Goal: Task Accomplishment & Management: Use online tool/utility

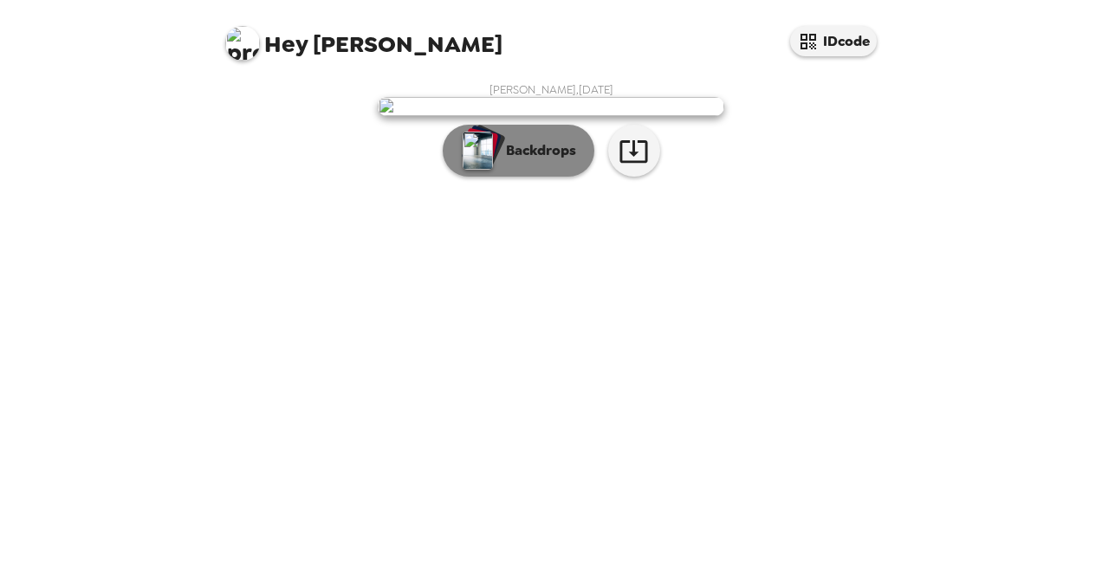
click at [528, 161] on p "Backdrops" at bounding box center [536, 150] width 79 height 21
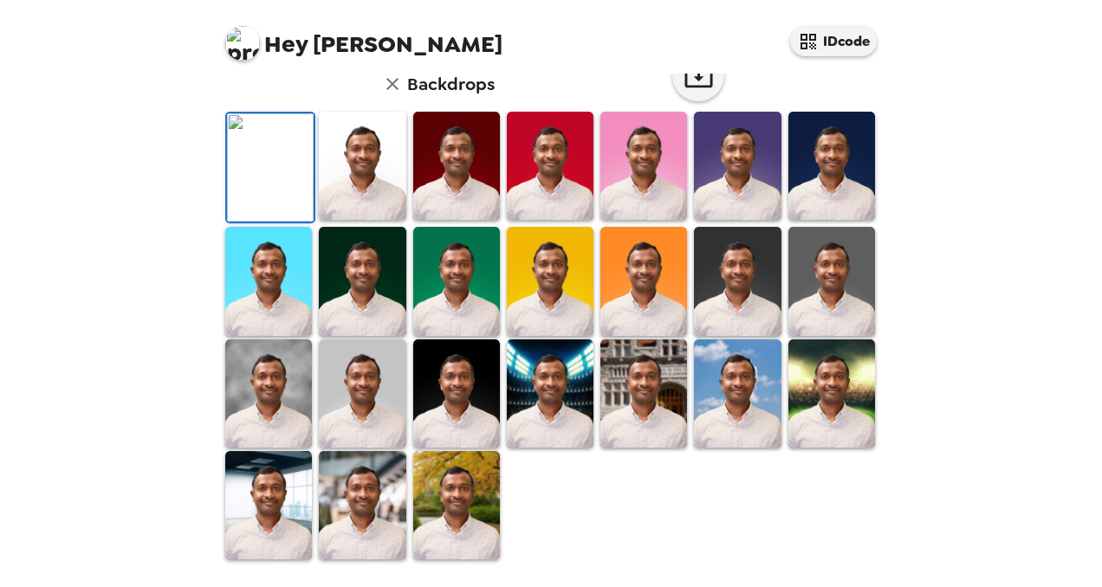
scroll to position [461, 0]
click at [447, 497] on img at bounding box center [456, 505] width 87 height 108
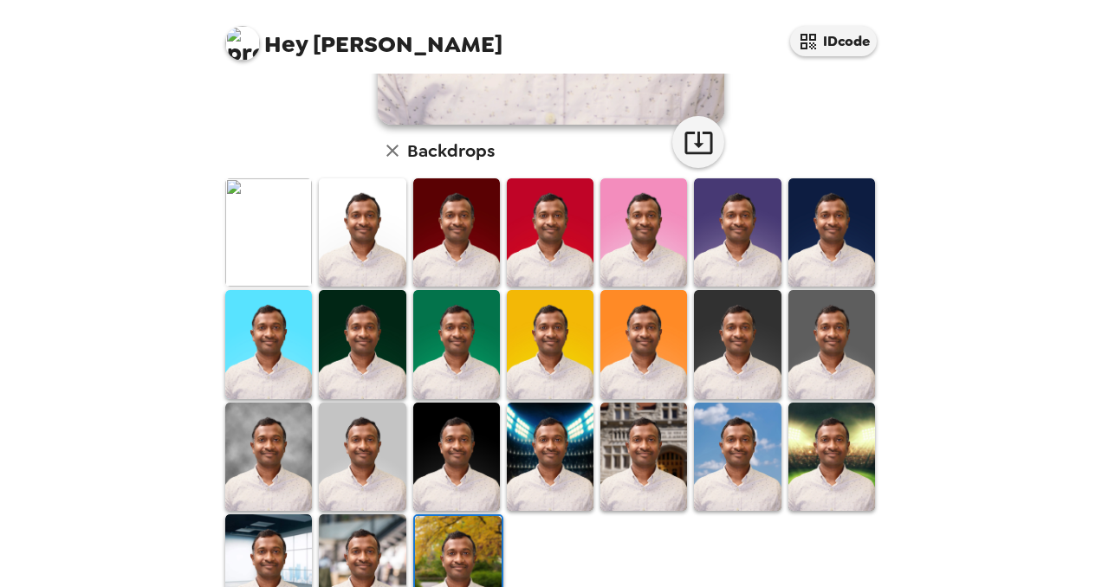
scroll to position [463, 0]
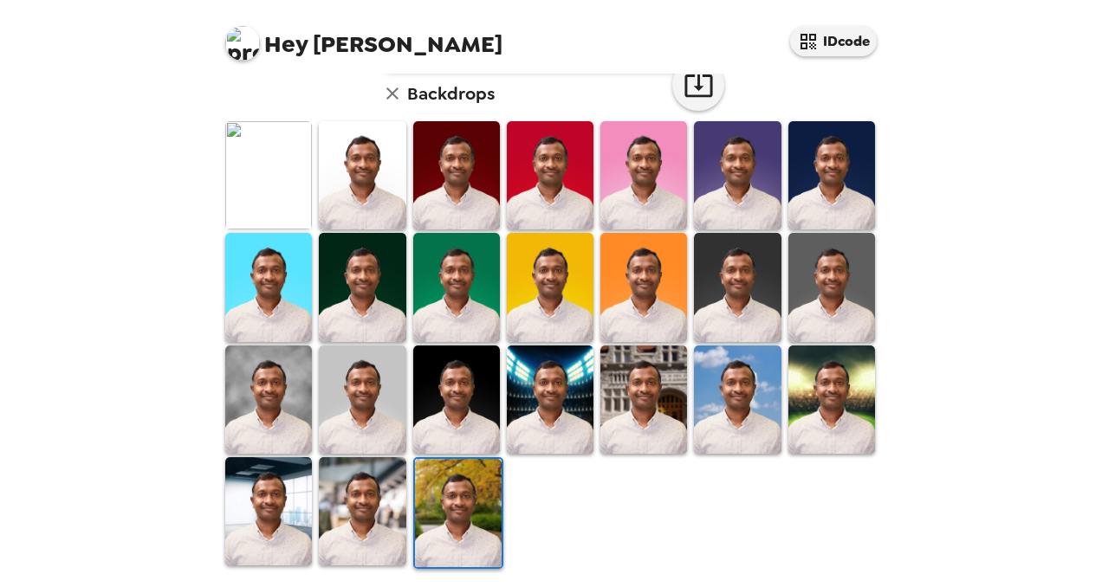
click at [345, 499] on img at bounding box center [362, 511] width 87 height 108
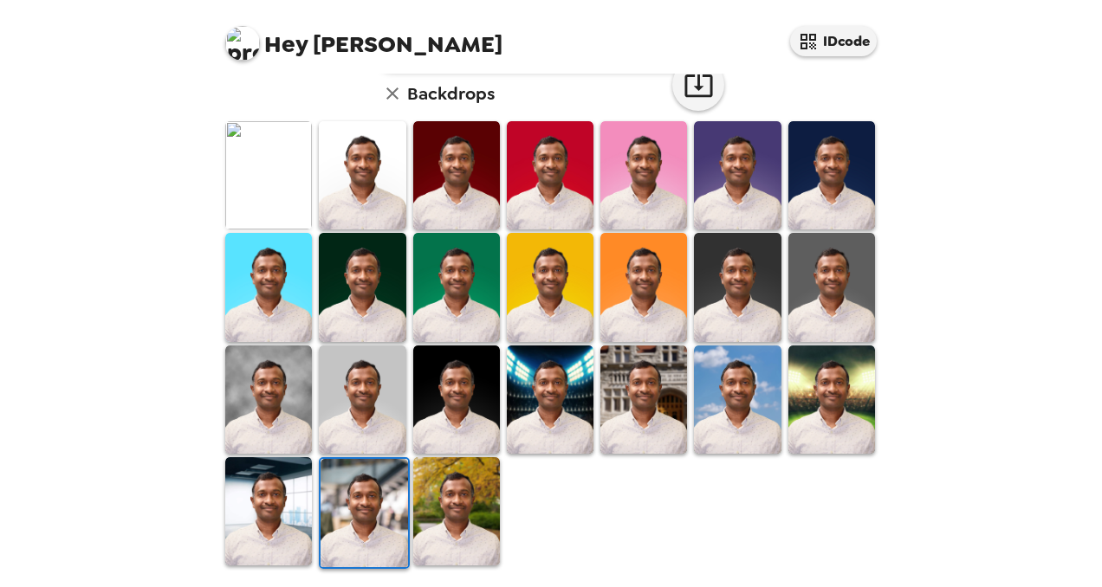
click at [246, 515] on img at bounding box center [268, 511] width 87 height 108
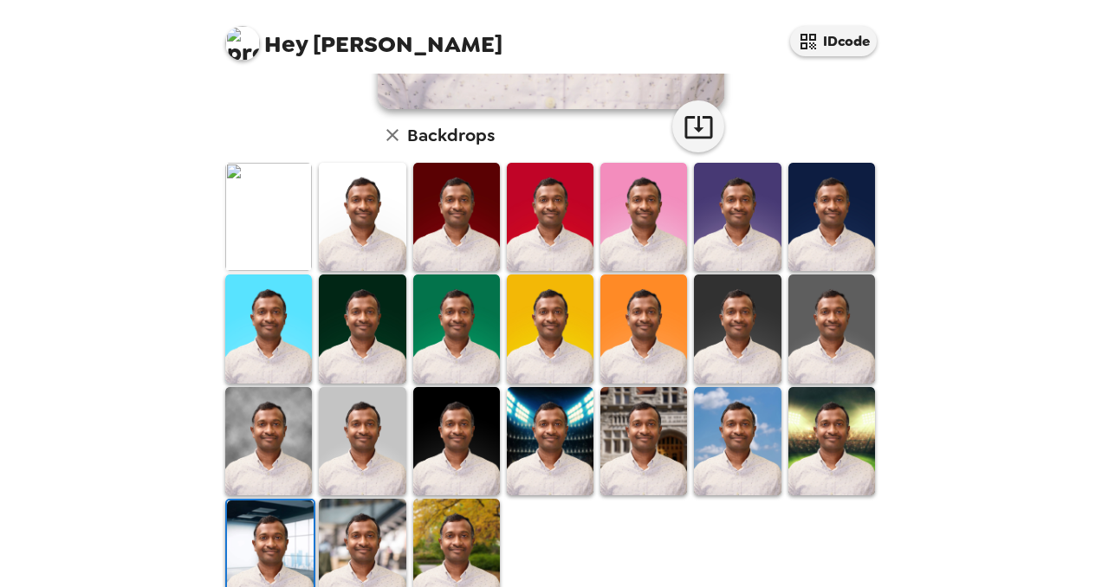
scroll to position [405, 0]
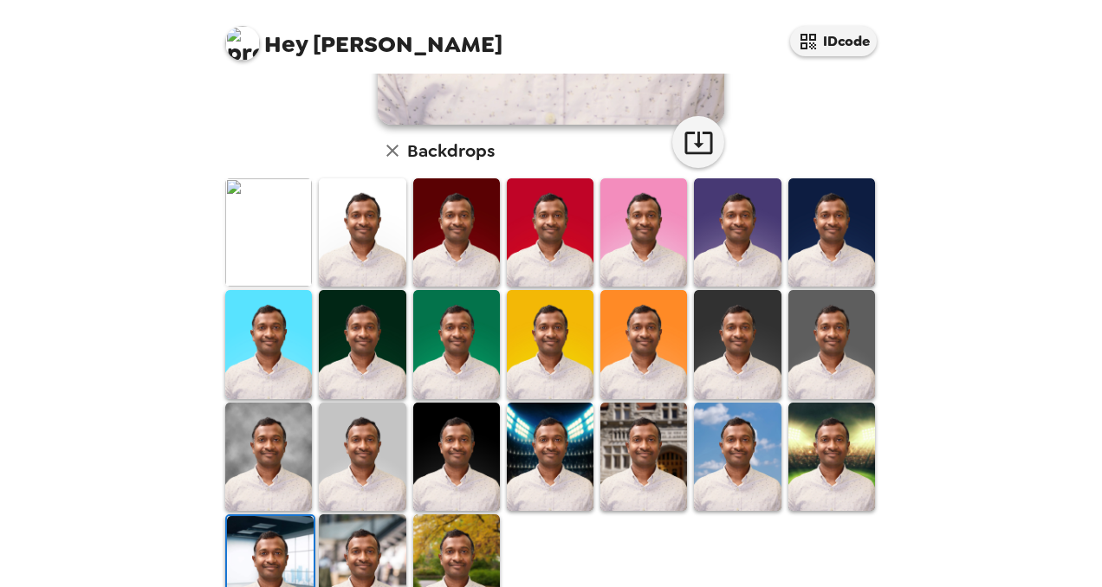
click at [260, 236] on img at bounding box center [268, 232] width 87 height 108
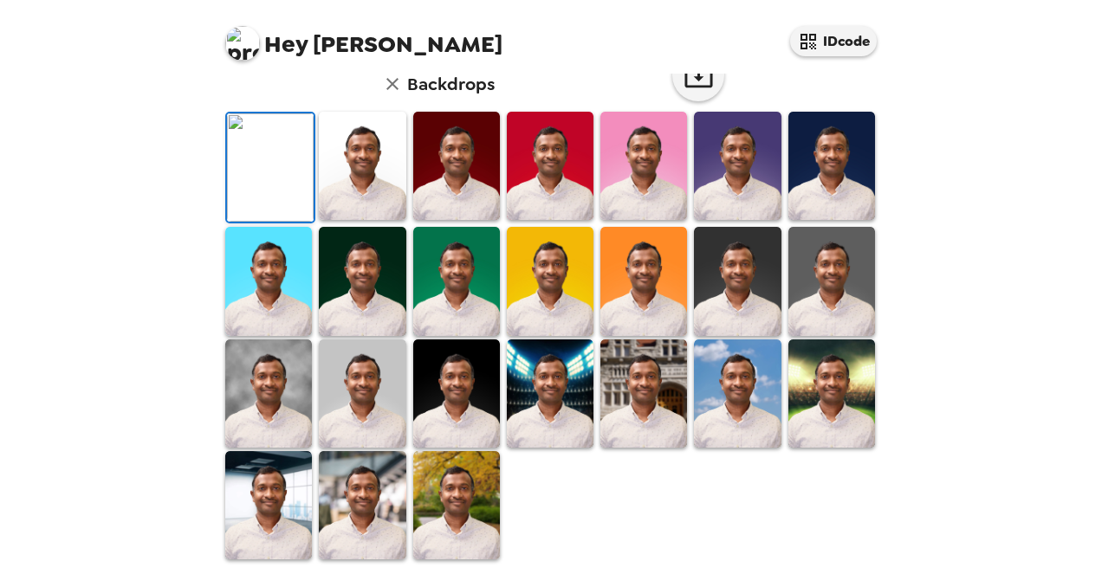
scroll to position [463, 0]
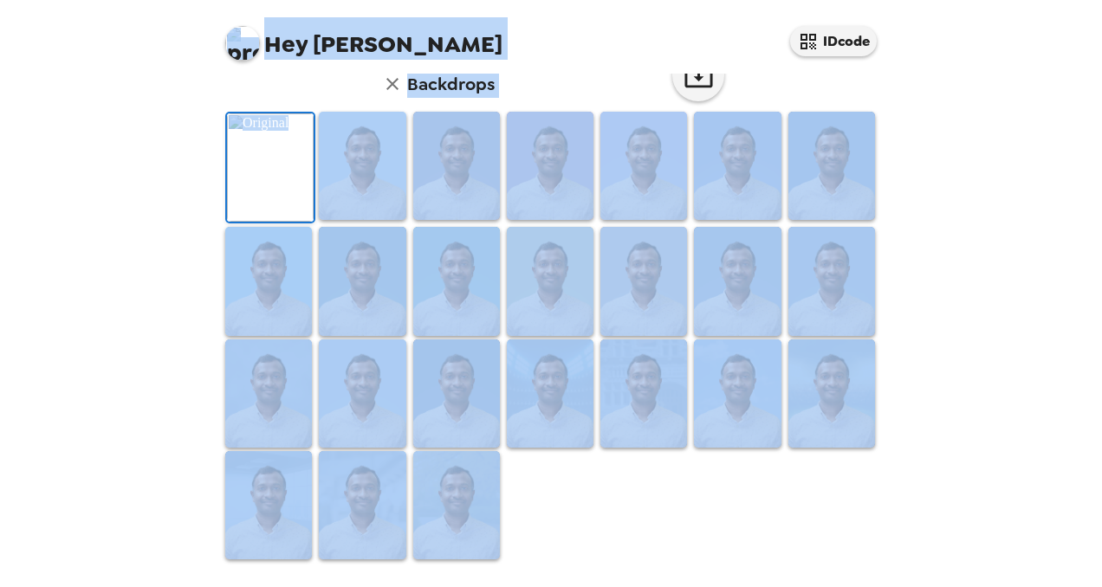
click at [978, 121] on div "Hey [PERSON_NAME] IDcode [PERSON_NAME] , [DATE] Backdrops" at bounding box center [551, 293] width 1102 height 587
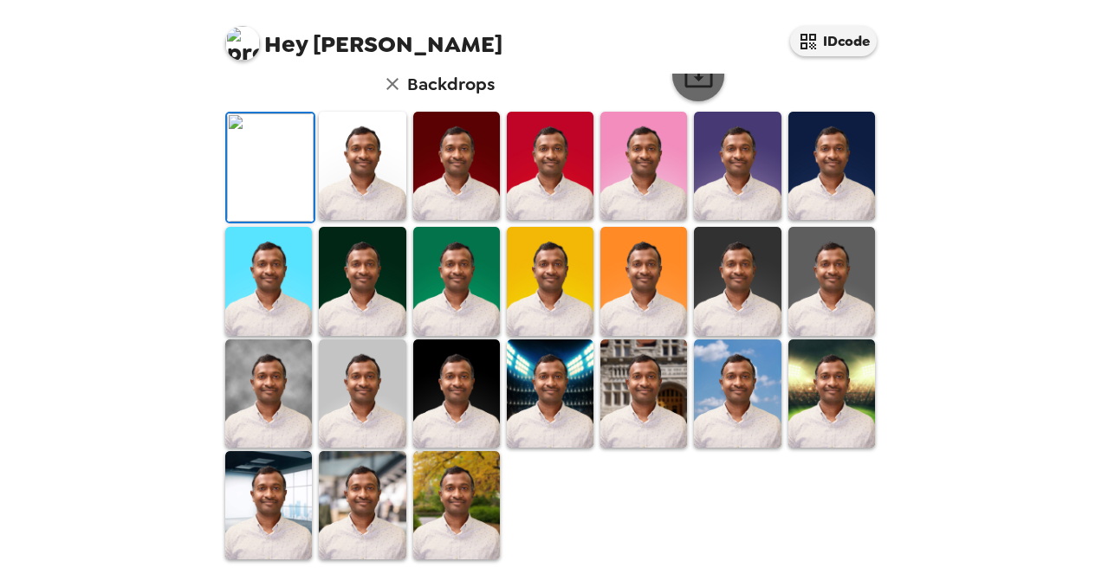
click at [693, 81] on icon "button" at bounding box center [698, 76] width 30 height 30
click at [456, 486] on img at bounding box center [456, 505] width 87 height 108
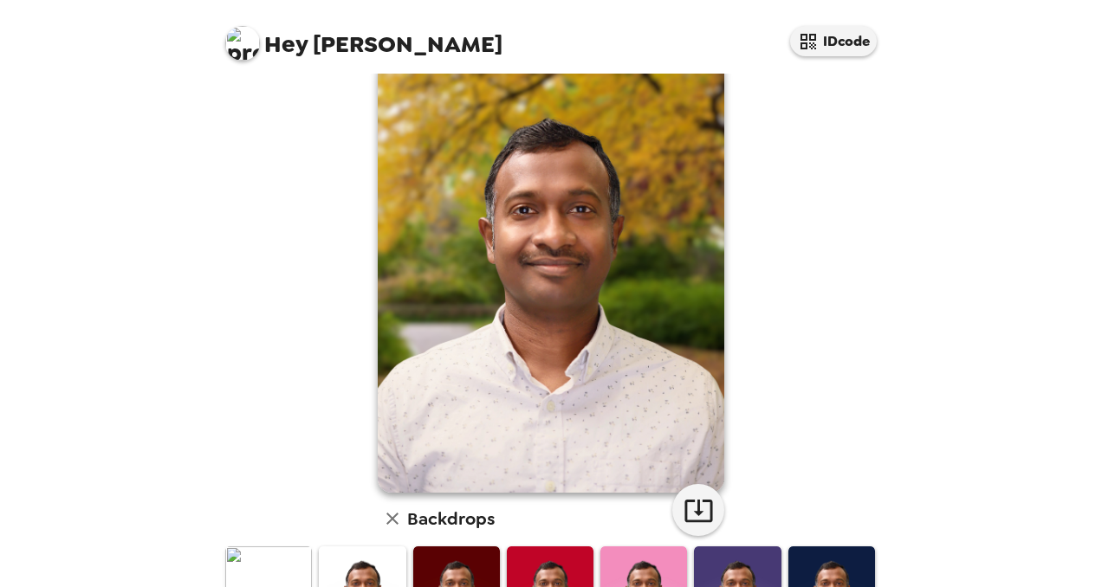
scroll to position [0, 0]
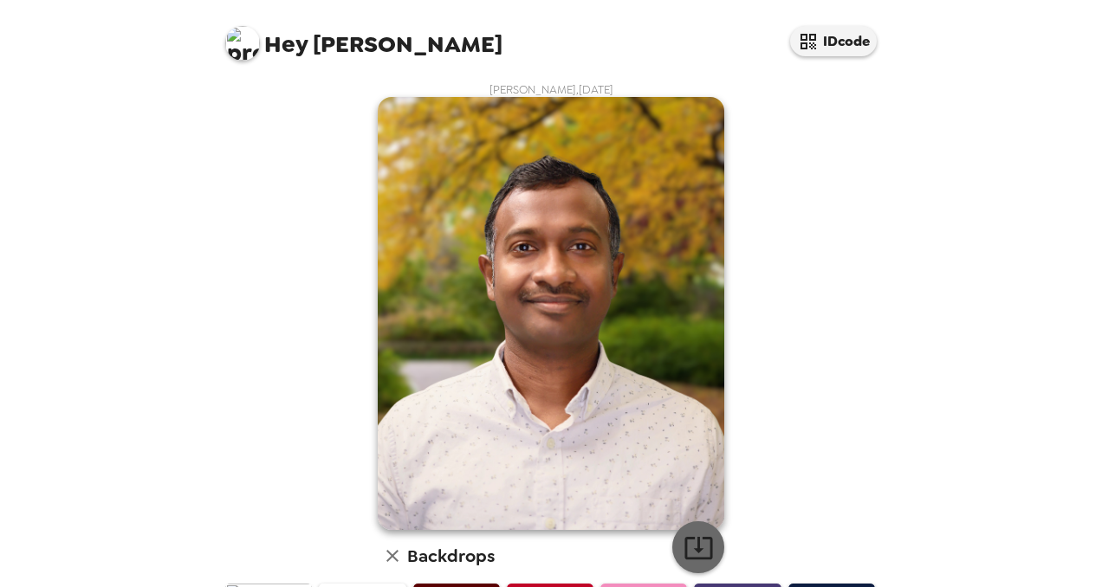
click at [706, 553] on icon "button" at bounding box center [698, 548] width 30 height 30
click at [1003, 303] on div "Hey [PERSON_NAME] IDcode [PERSON_NAME] , [DATE] Backdrops" at bounding box center [551, 293] width 1102 height 587
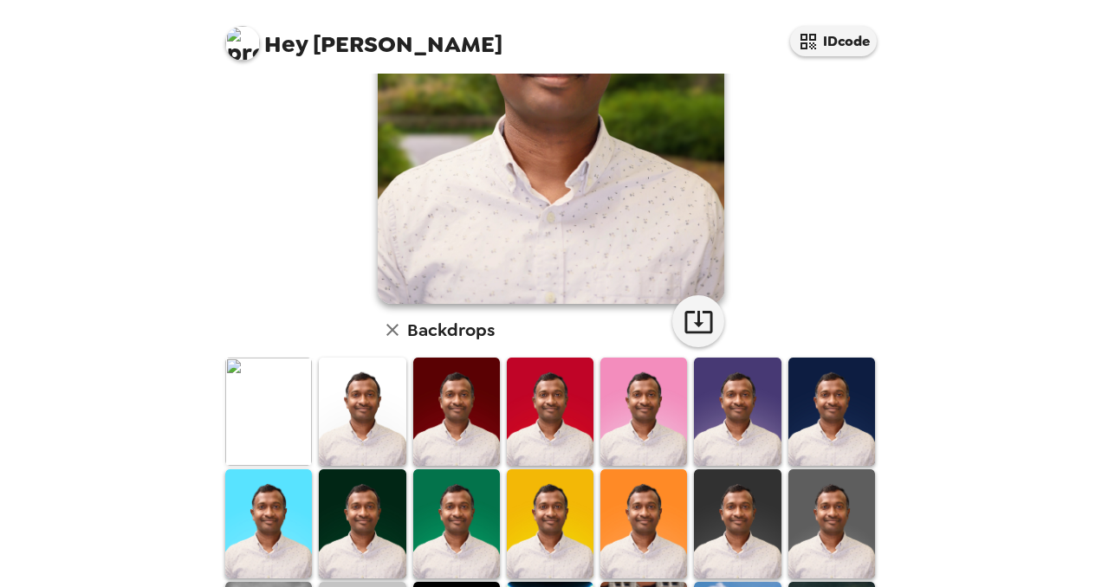
scroll to position [218, 0]
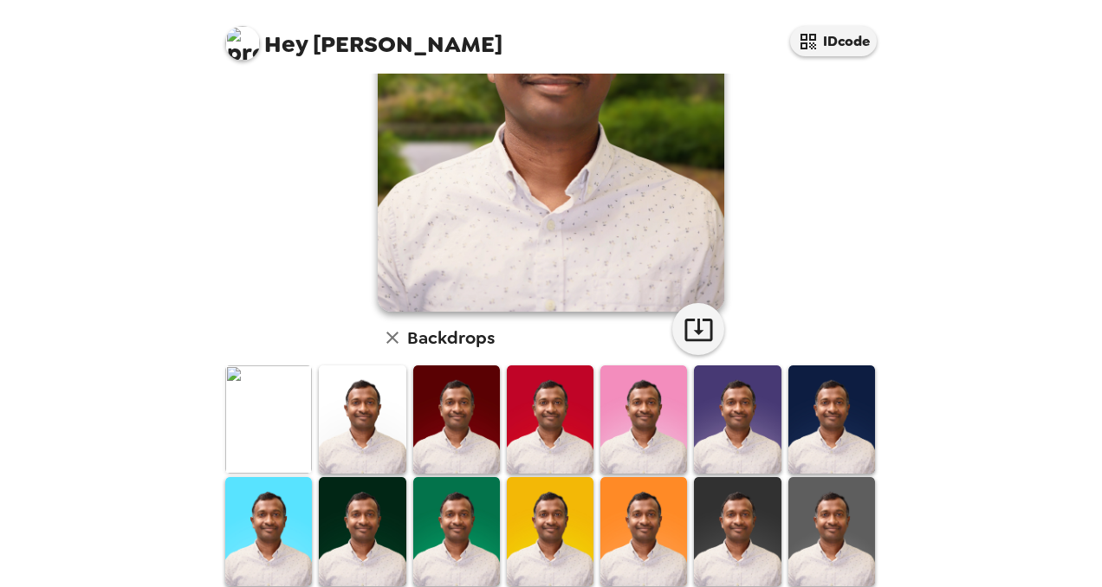
click at [375, 442] on img at bounding box center [362, 420] width 87 height 108
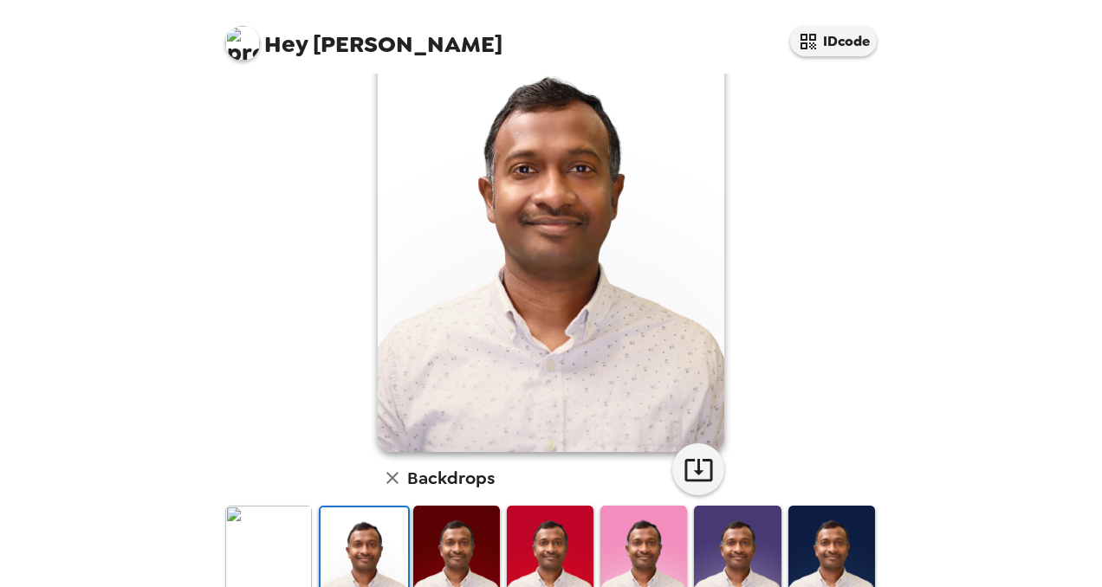
scroll to position [64, 0]
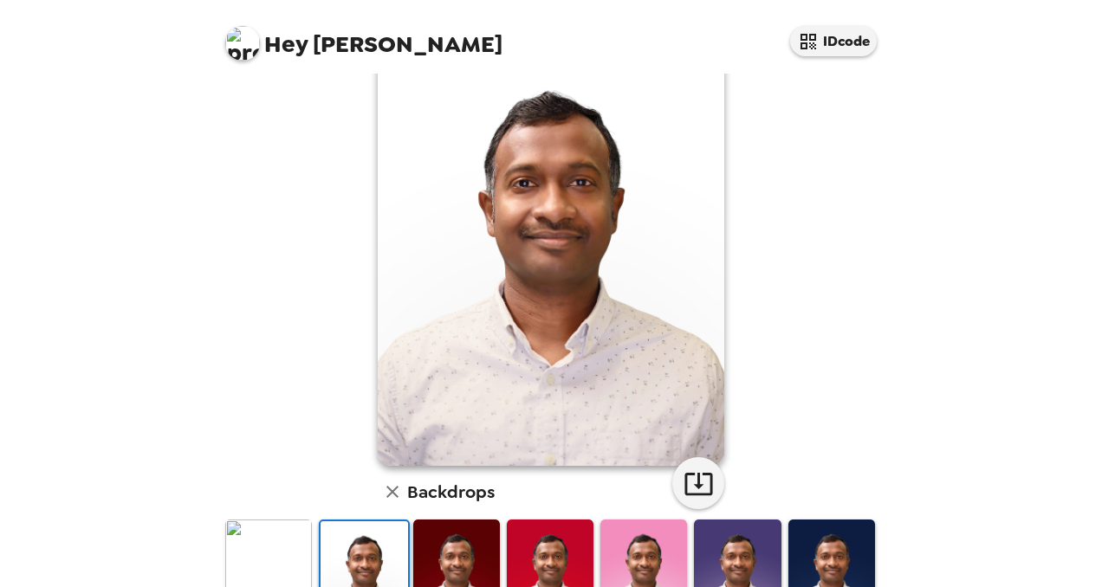
click at [440, 575] on img at bounding box center [456, 574] width 87 height 108
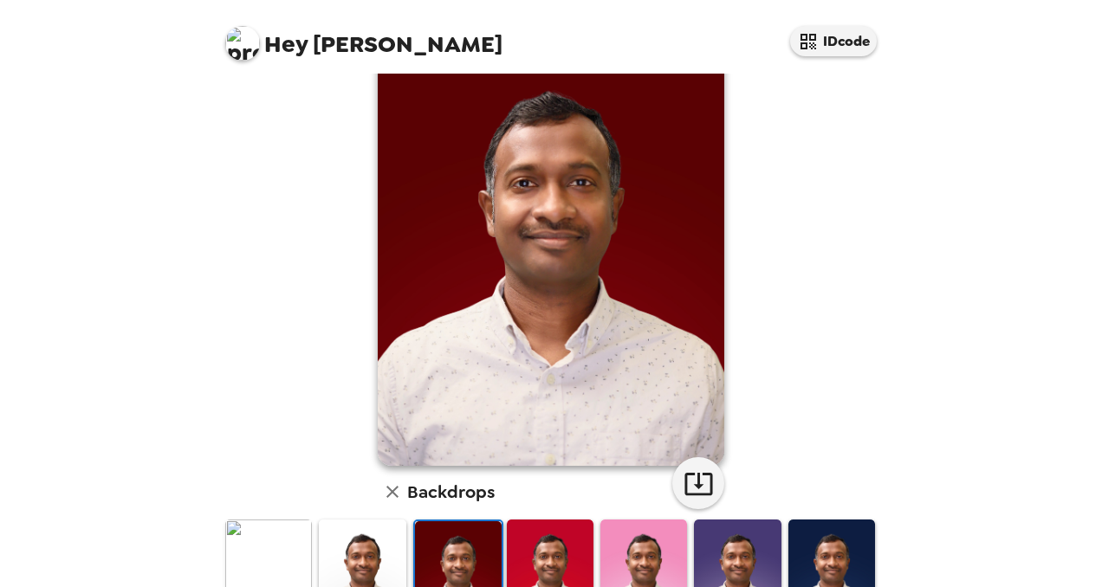
click at [531, 547] on img at bounding box center [550, 574] width 87 height 108
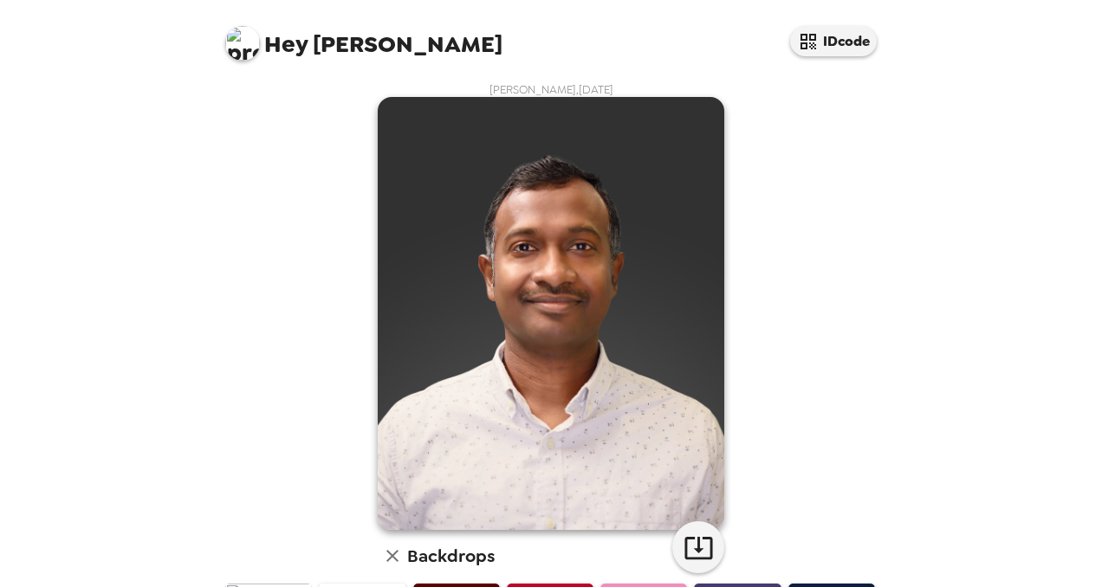
scroll to position [140, 0]
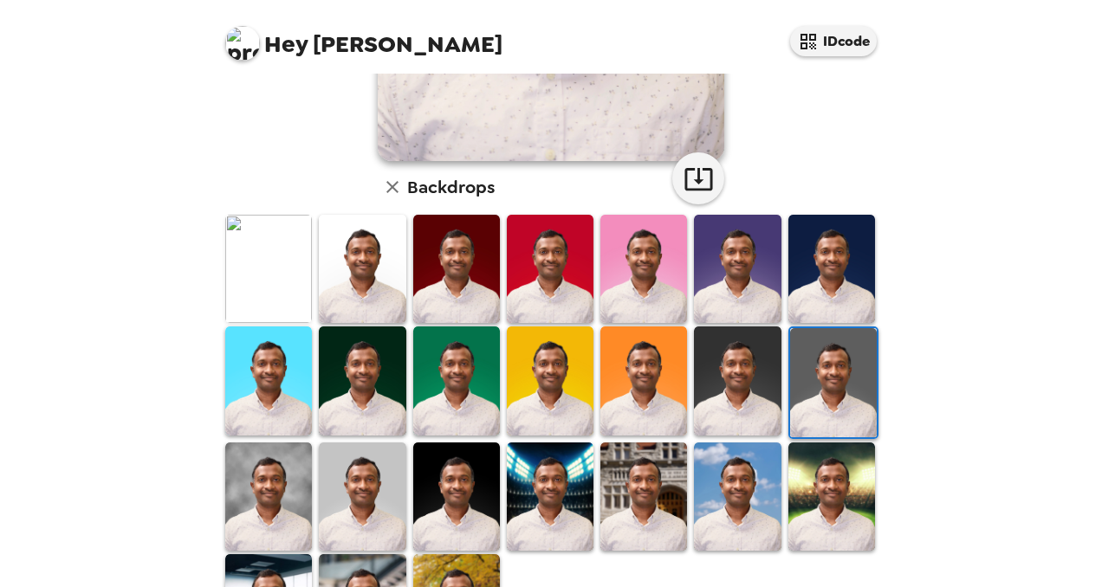
scroll to position [372, 0]
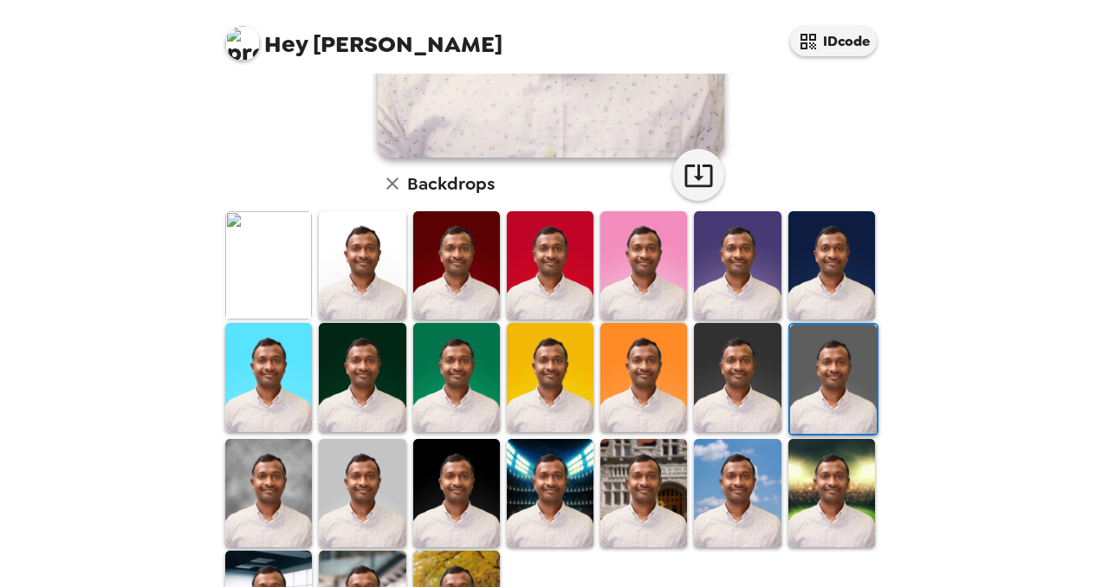
click at [265, 496] on img at bounding box center [268, 493] width 87 height 108
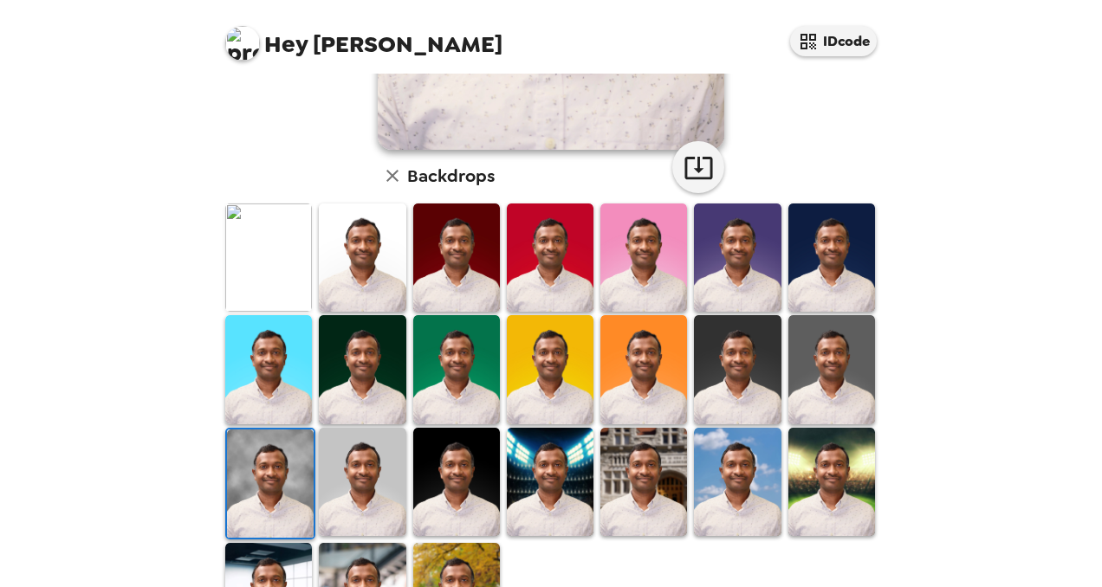
scroll to position [385, 0]
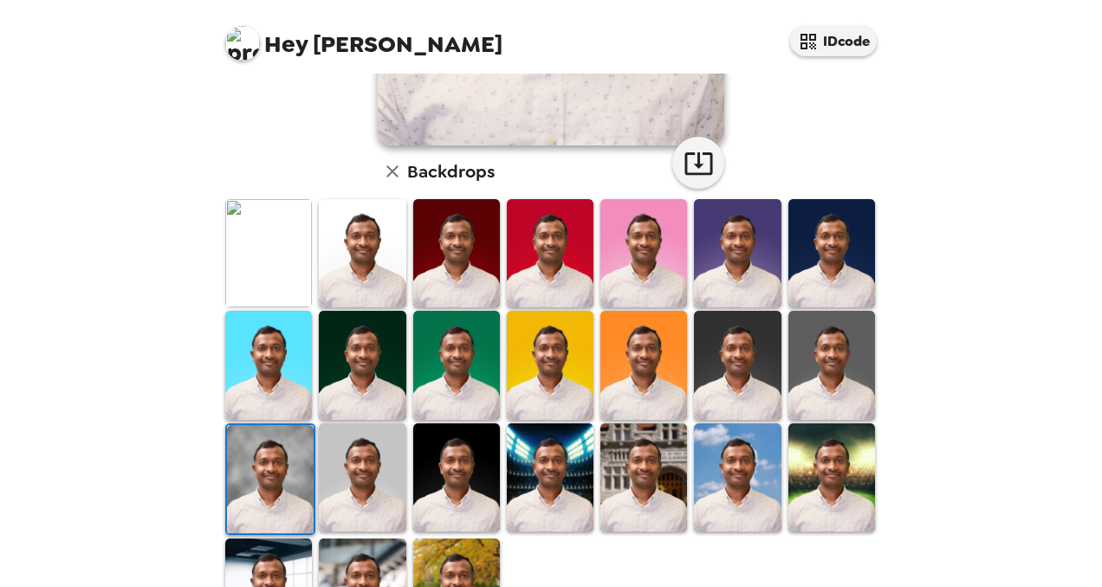
click at [551, 463] on img at bounding box center [550, 478] width 87 height 108
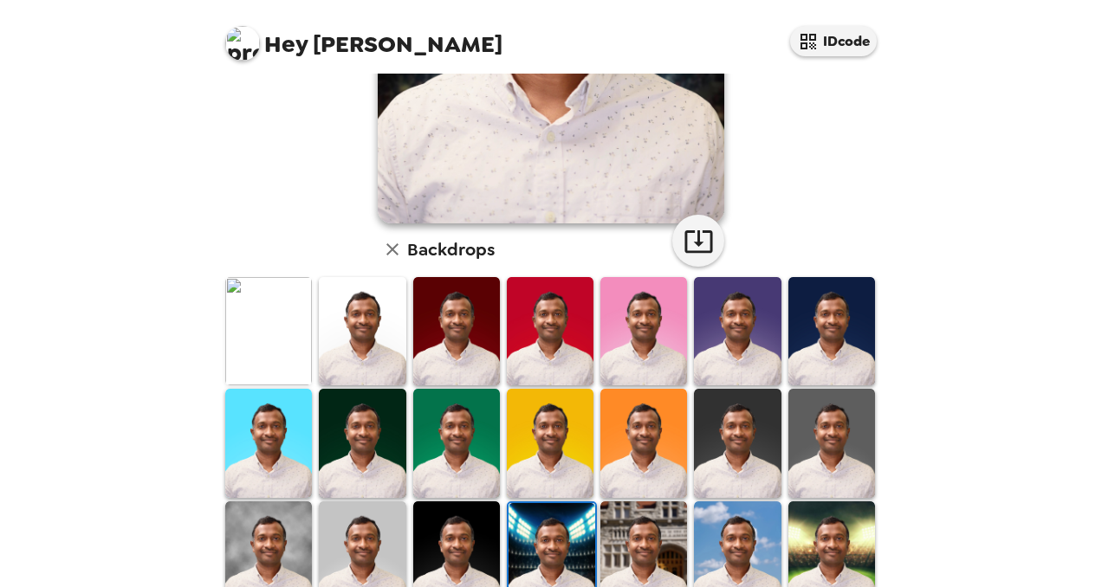
scroll to position [308, 0]
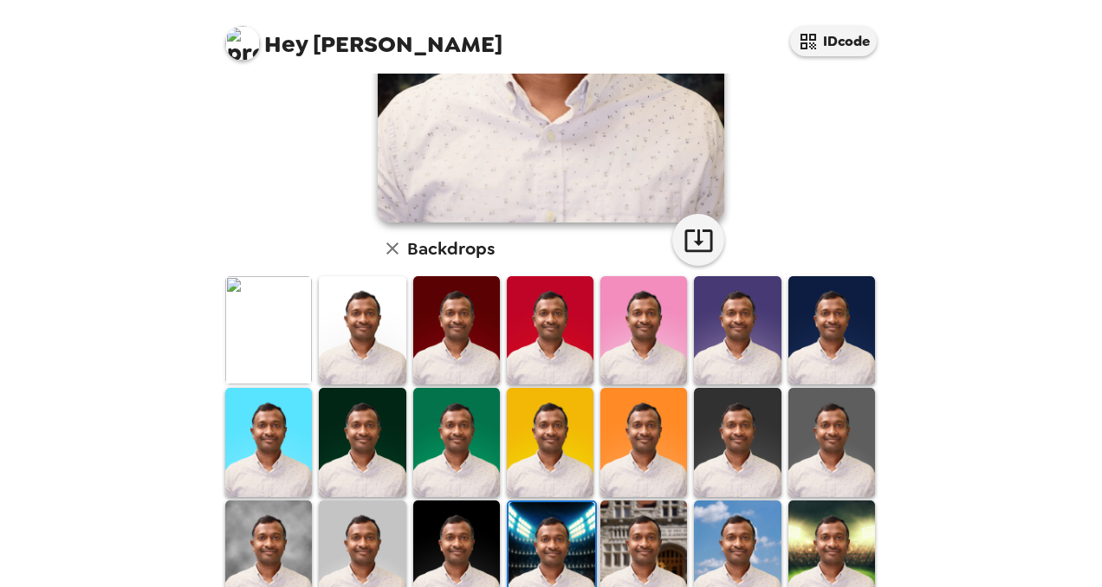
click at [638, 534] on img at bounding box center [643, 555] width 87 height 108
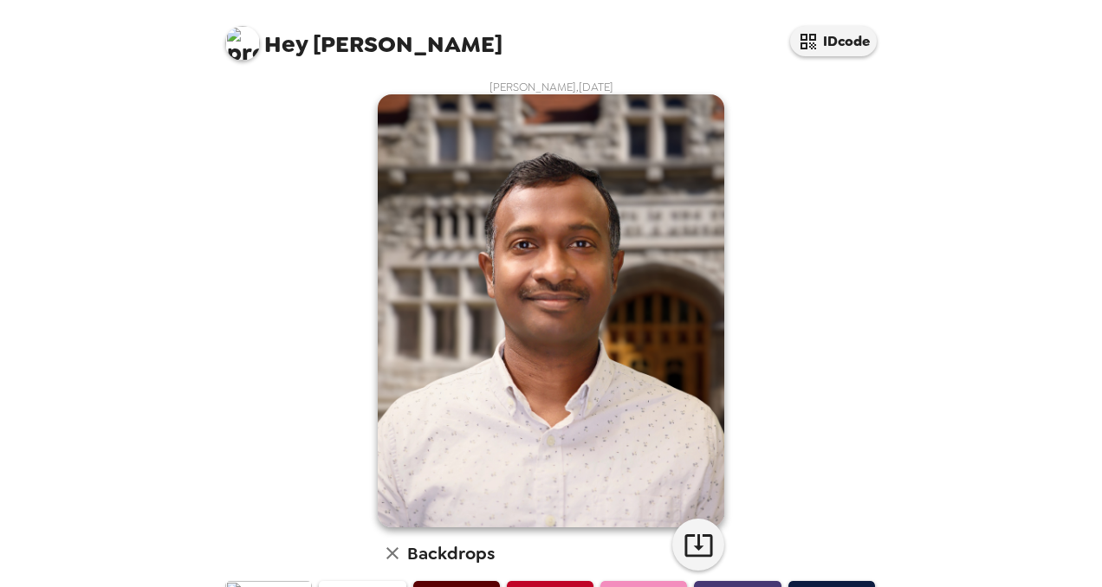
scroll to position [0, 0]
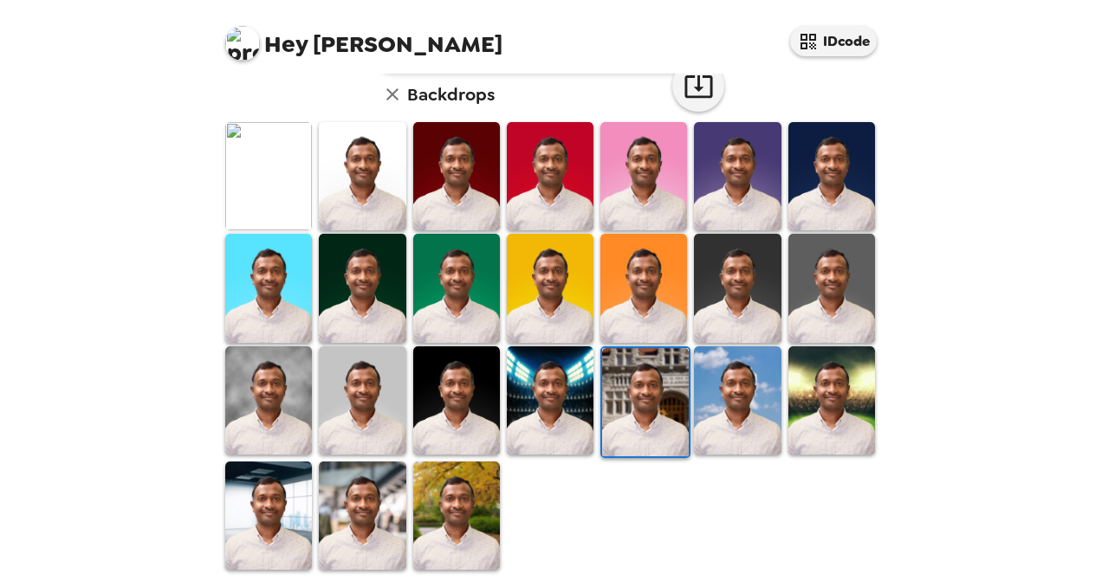
click at [729, 381] on img at bounding box center [737, 400] width 87 height 108
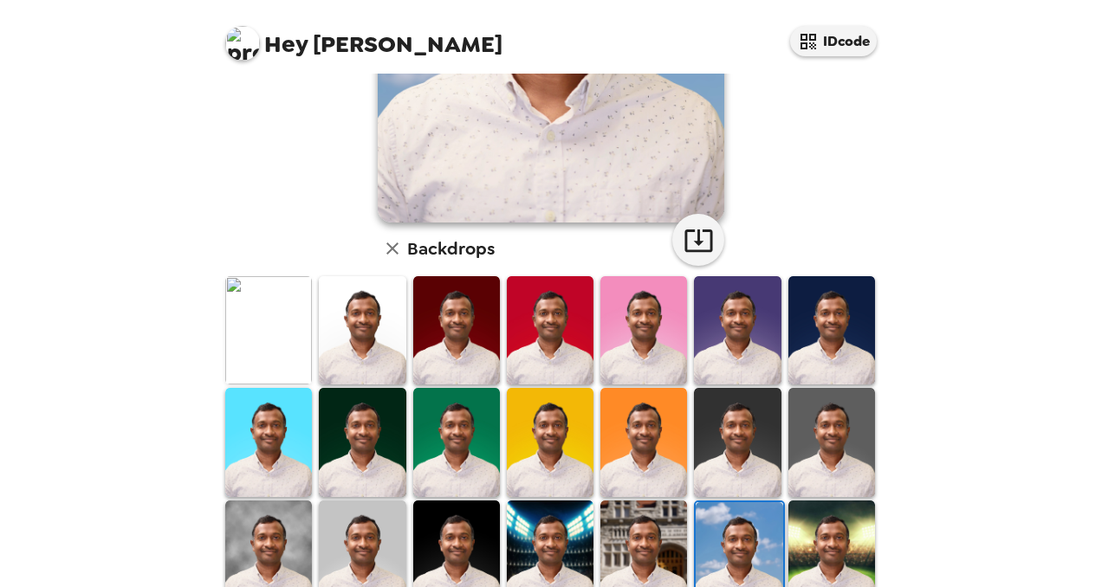
scroll to position [385, 0]
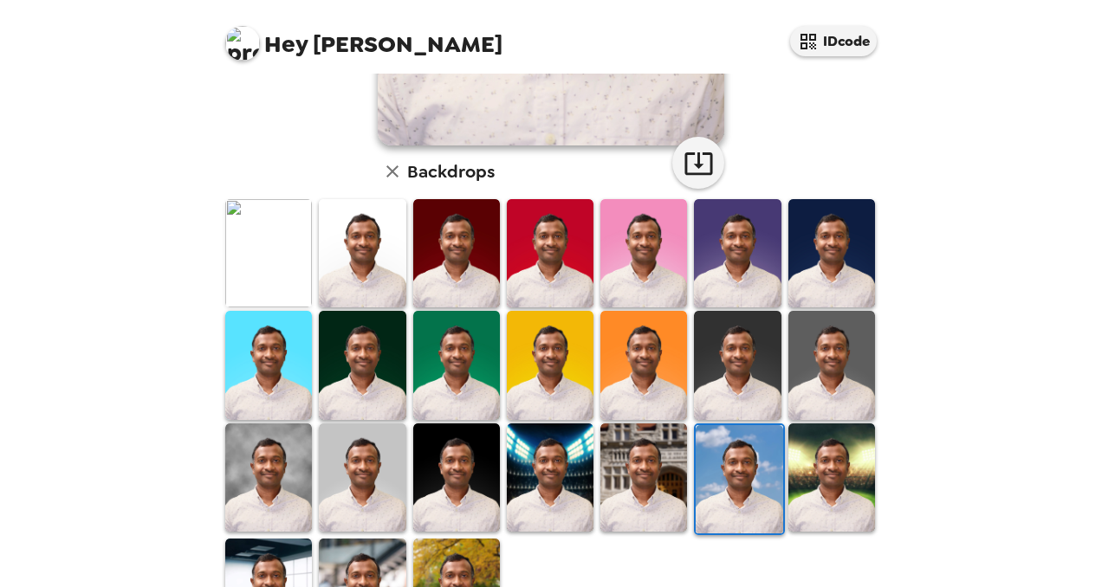
drag, startPoint x: 826, startPoint y: 457, endPoint x: 828, endPoint y: 372, distance: 84.9
click at [826, 457] on img at bounding box center [831, 478] width 87 height 108
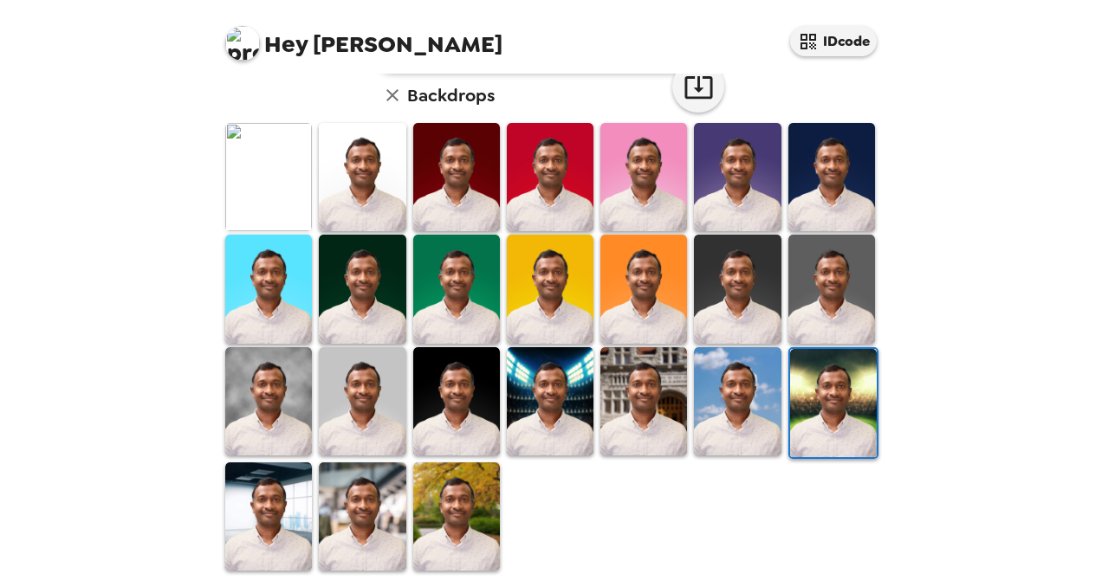
scroll to position [462, 0]
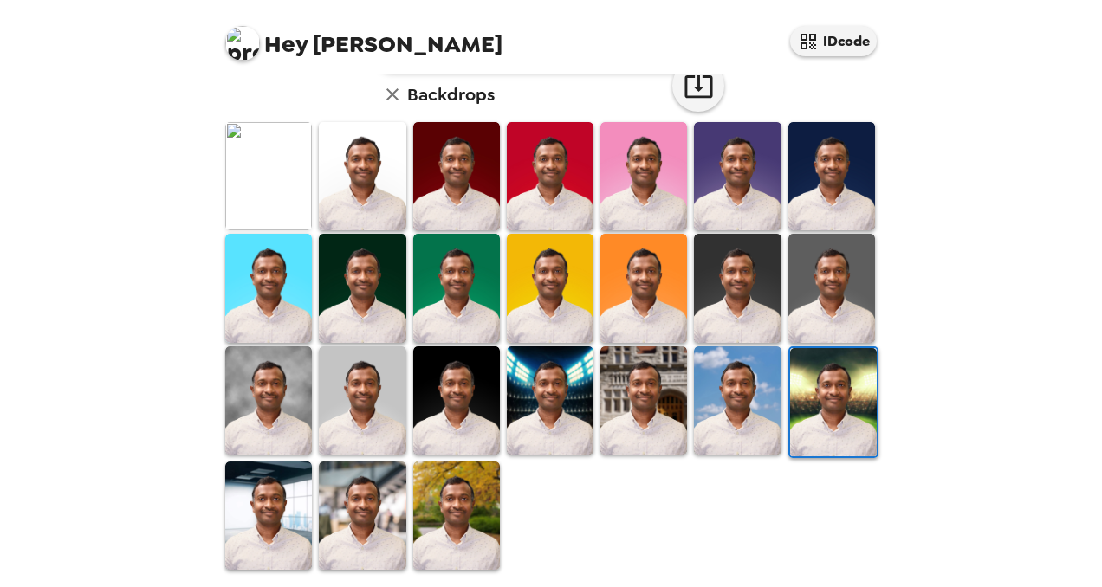
click at [265, 511] on img at bounding box center [268, 516] width 87 height 108
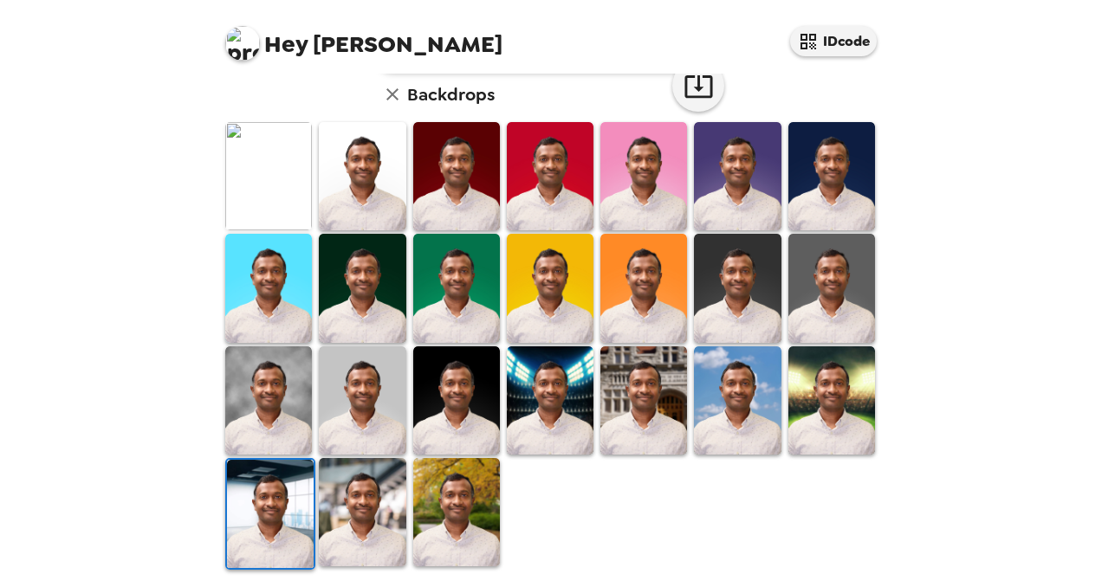
click at [366, 480] on img at bounding box center [362, 512] width 87 height 108
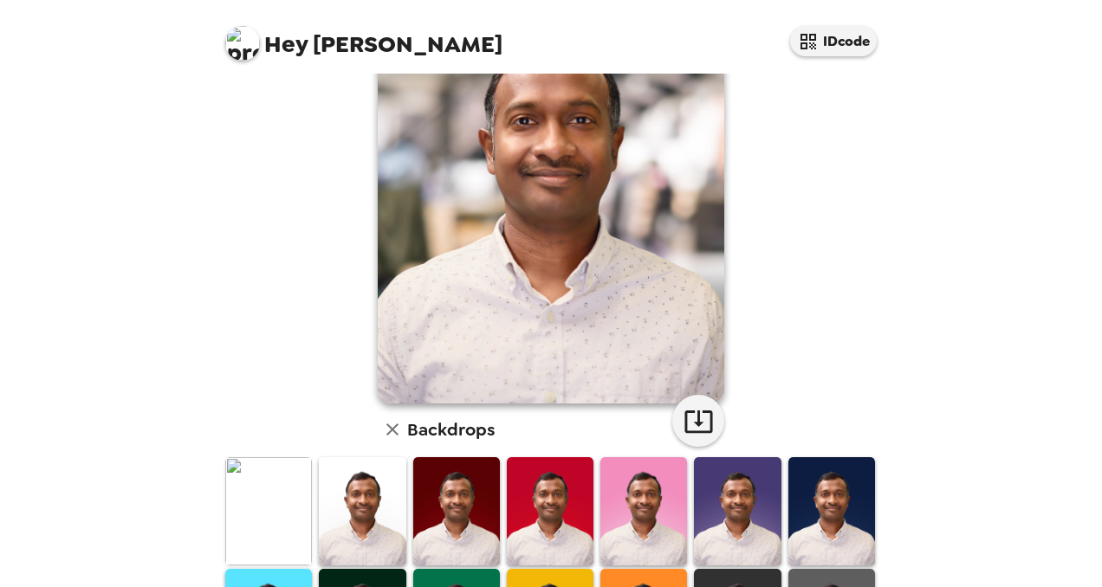
scroll to position [76, 0]
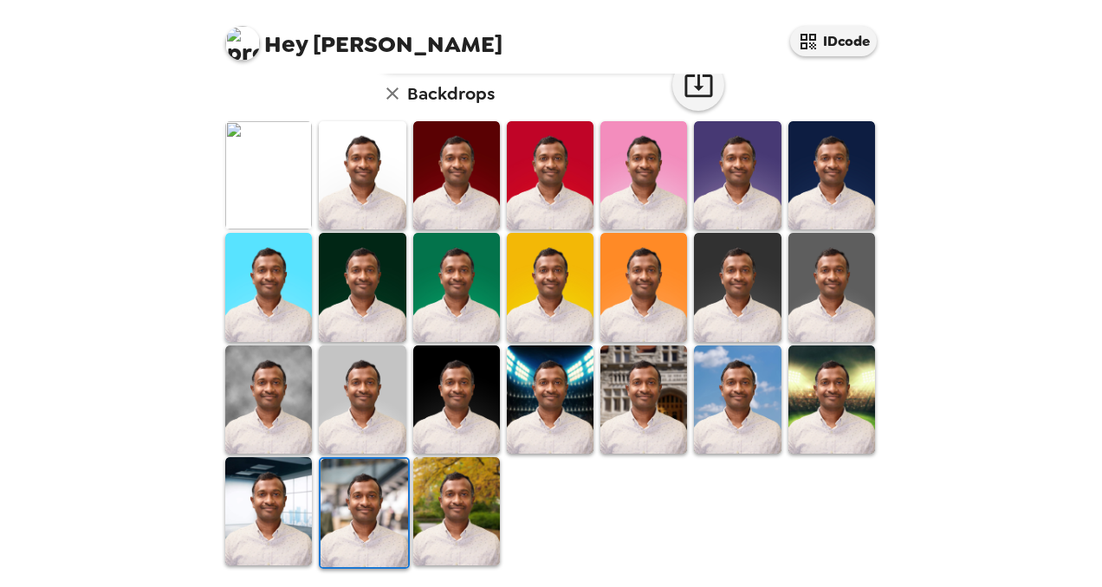
click at [467, 490] on img at bounding box center [456, 511] width 87 height 108
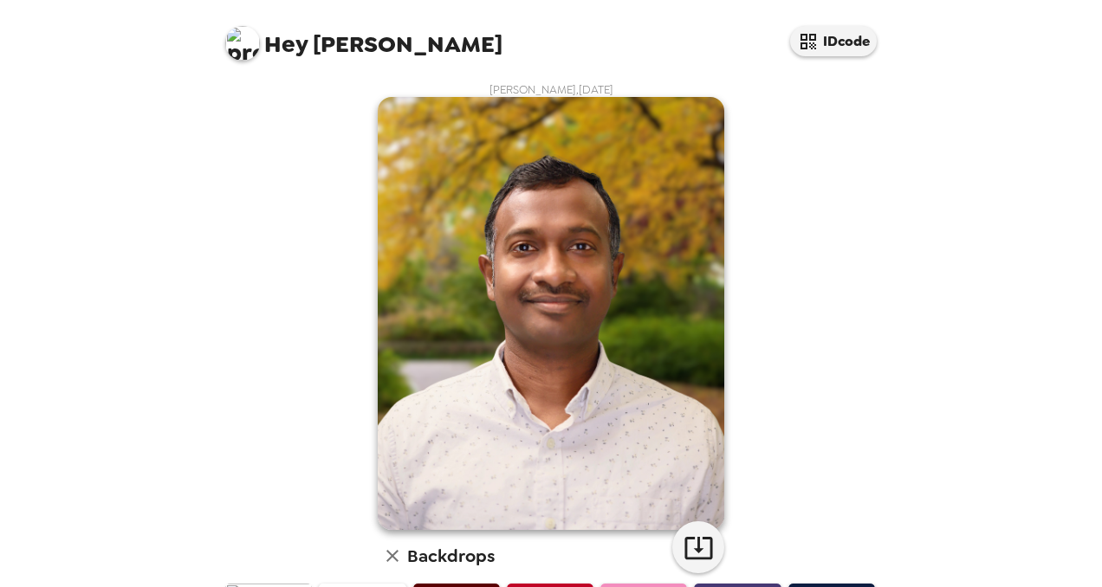
scroll to position [0, 0]
click at [955, 210] on div "Hey [PERSON_NAME] IDcode [PERSON_NAME] , [DATE] Backdrops" at bounding box center [551, 293] width 1102 height 587
click at [1057, 175] on div "Hey [PERSON_NAME] IDcode [PERSON_NAME] , [DATE] Backdrops" at bounding box center [551, 293] width 1102 height 587
